Goal: Task Accomplishment & Management: Manage account settings

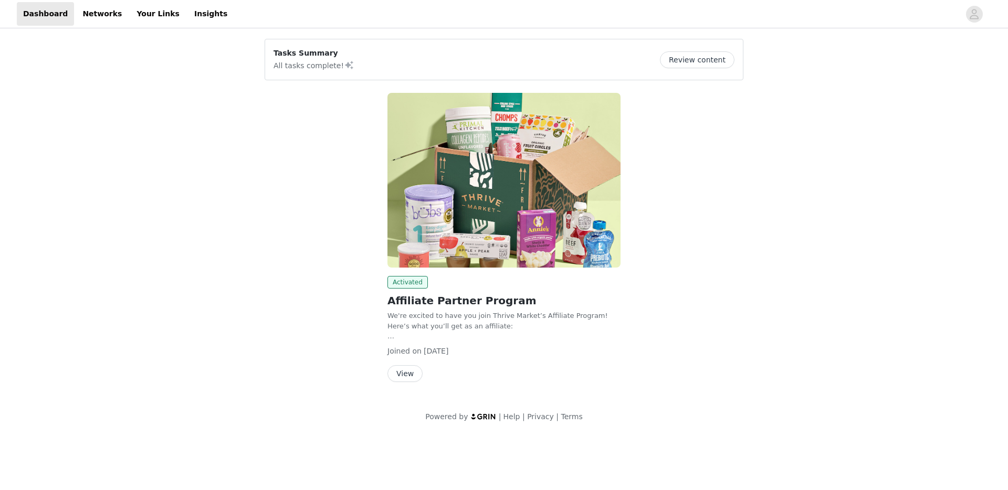
click at [679, 63] on button "Review content" at bounding box center [697, 59] width 75 height 17
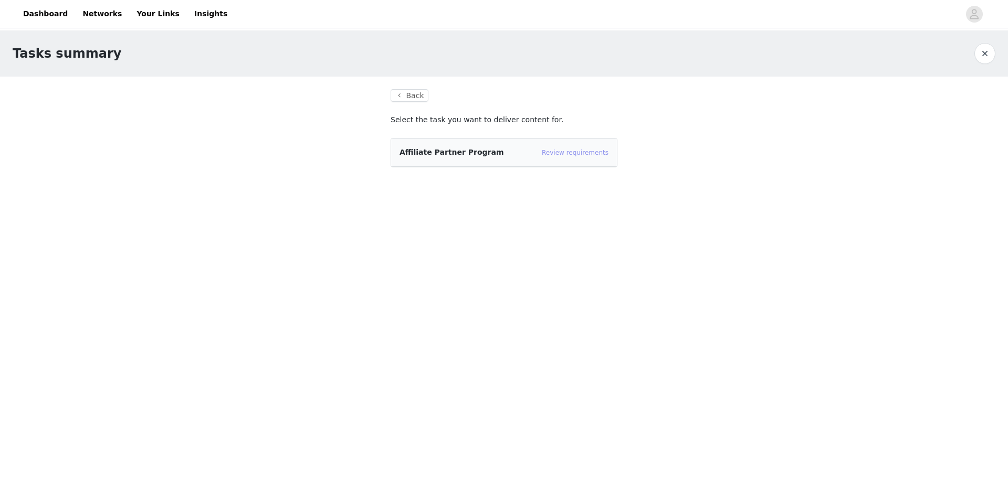
click at [595, 153] on link "Review requirements" at bounding box center [575, 152] width 67 height 7
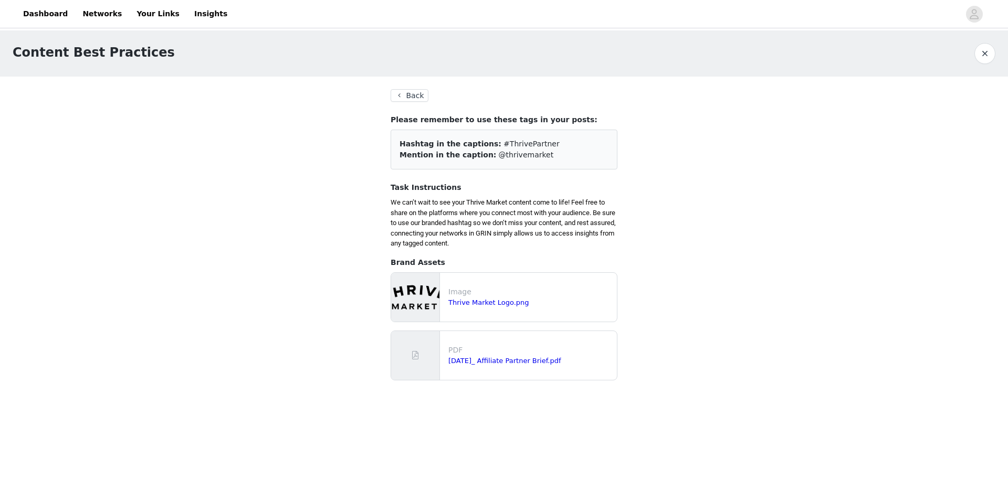
click at [413, 93] on button "Back" at bounding box center [410, 95] width 38 height 13
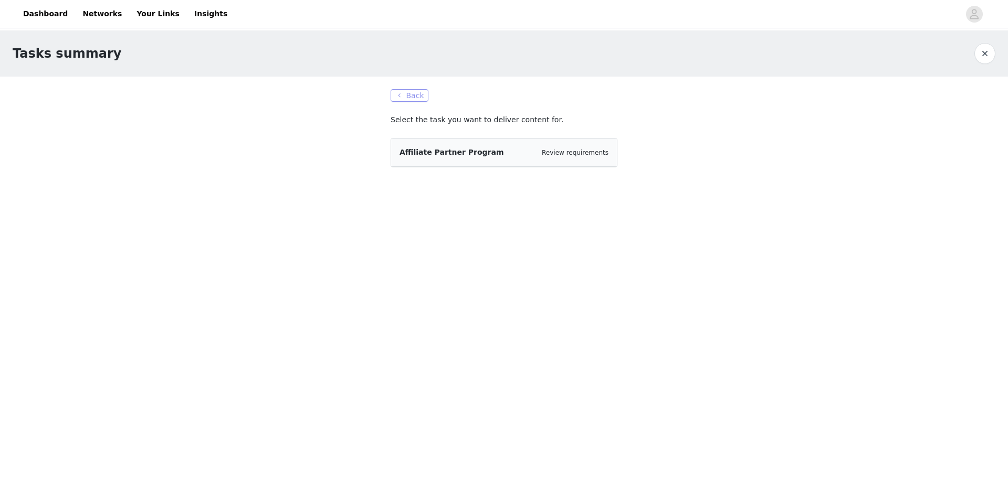
click at [413, 93] on button "Back" at bounding box center [410, 95] width 38 height 13
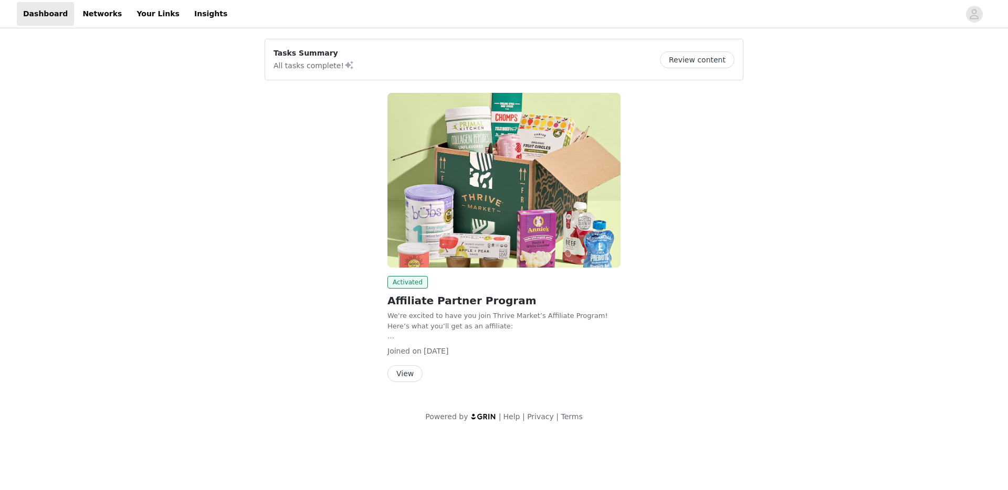
click at [402, 375] on button "View" at bounding box center [405, 373] width 35 height 17
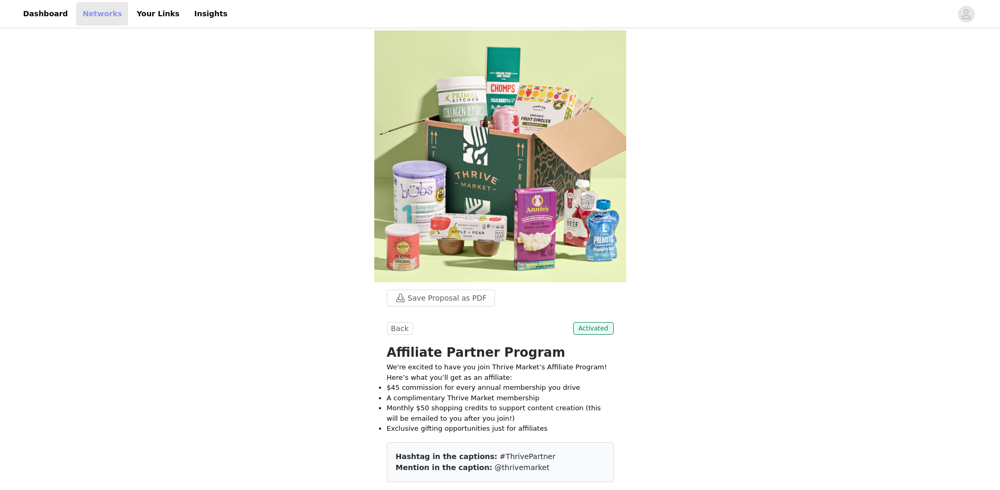
click at [91, 17] on link "Networks" at bounding box center [102, 14] width 52 height 24
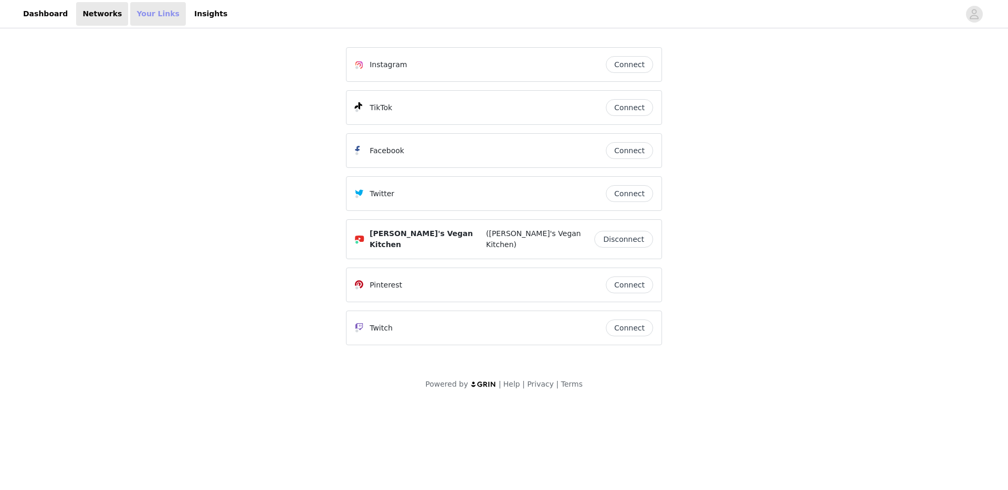
click at [134, 11] on link "Your Links" at bounding box center [158, 14] width 56 height 24
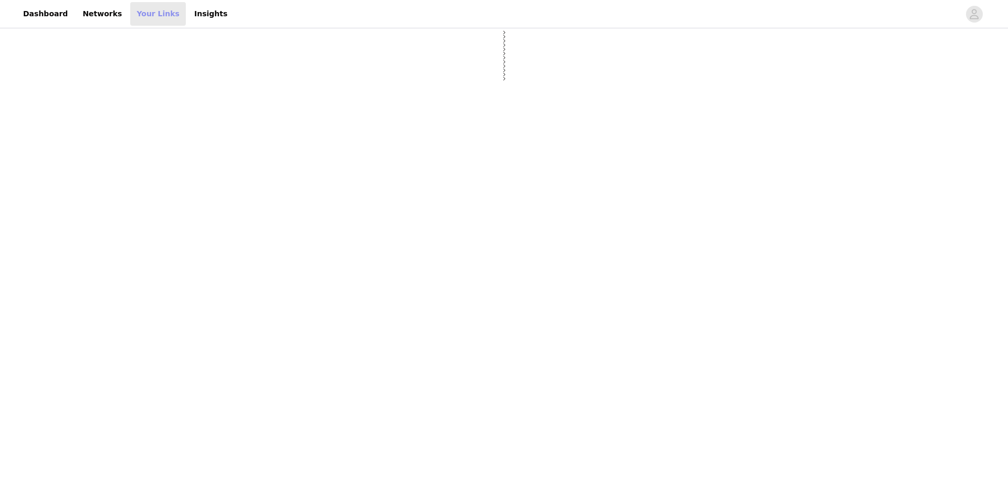
select select "12"
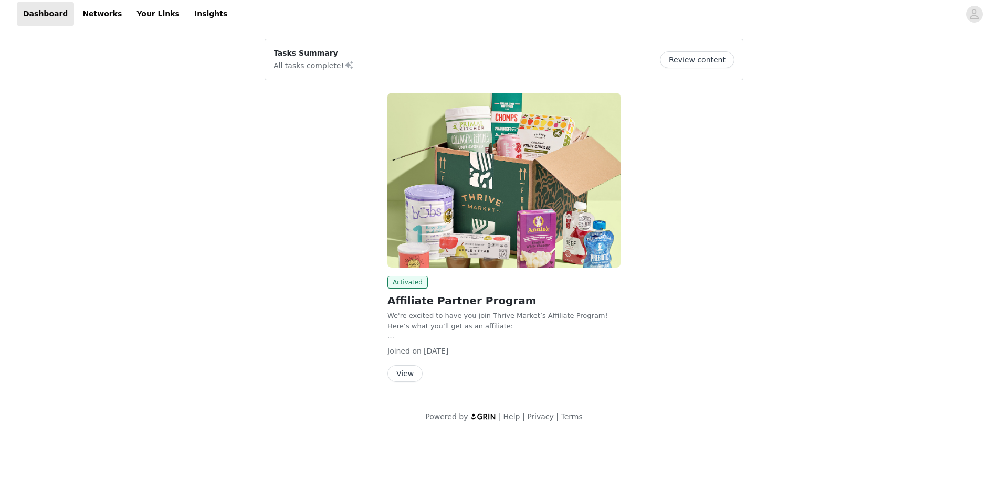
click at [289, 247] on div "Activated Affiliate Partner Program We're excited to have you join Thrive Marke…" at bounding box center [503, 240] width 491 height 306
click at [188, 14] on link "Insights" at bounding box center [211, 14] width 46 height 24
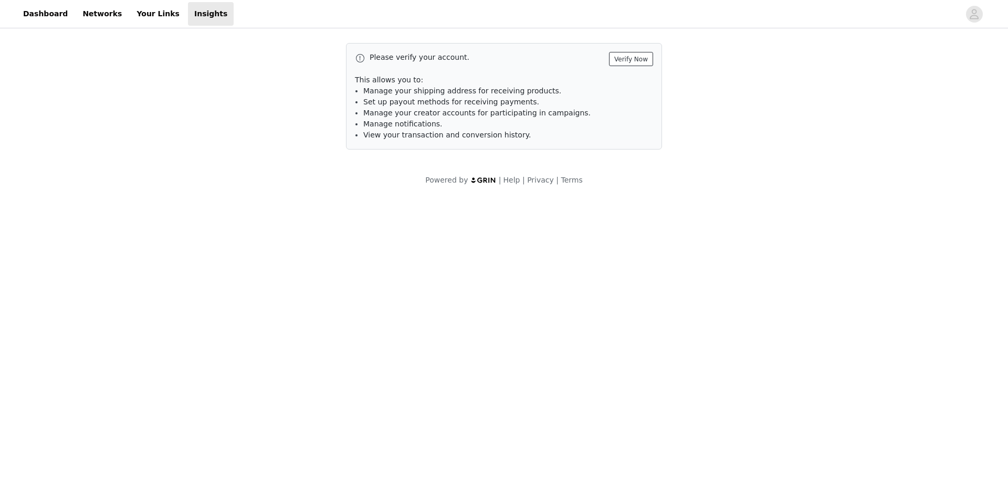
click at [650, 58] on button "Verify Now" at bounding box center [631, 59] width 44 height 14
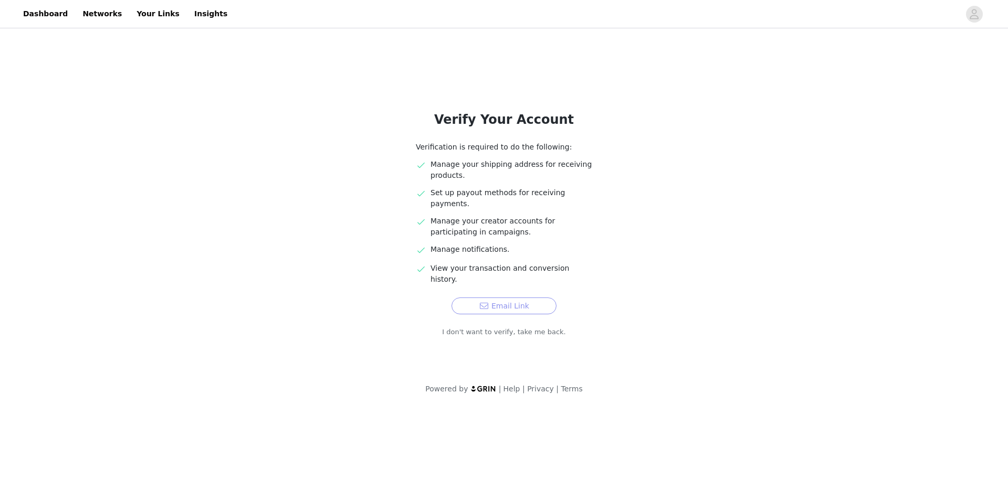
click at [515, 298] on button "Email Link" at bounding box center [504, 306] width 105 height 17
